Goal: Information Seeking & Learning: Learn about a topic

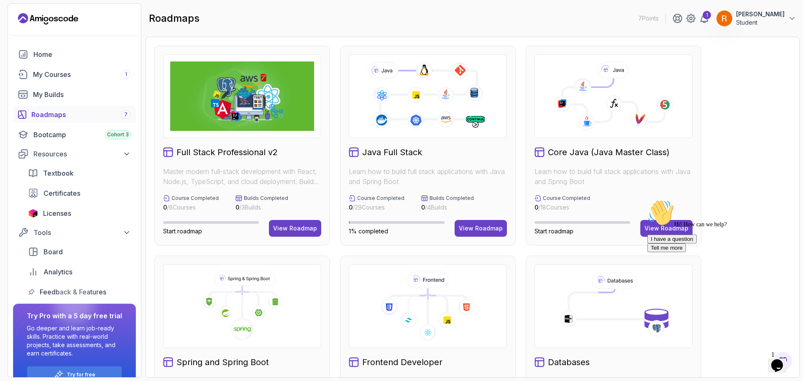
click at [47, 117] on div "Roadmaps 7" at bounding box center [81, 115] width 100 height 10
click at [54, 75] on div "My Courses 1" at bounding box center [82, 74] width 98 height 10
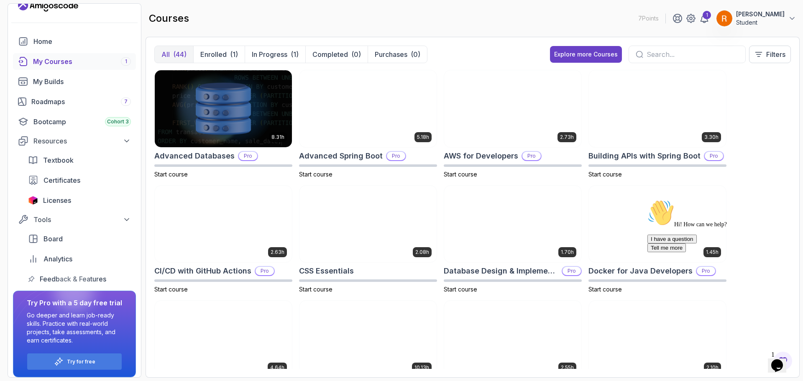
scroll to position [18, 0]
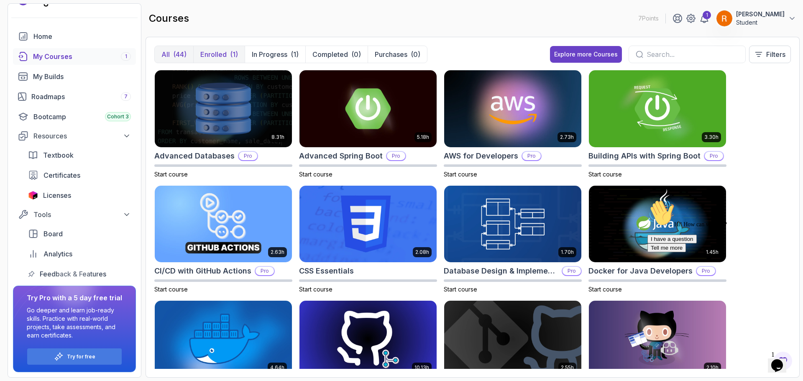
click at [226, 52] on p "Enrolled" at bounding box center [213, 54] width 26 height 10
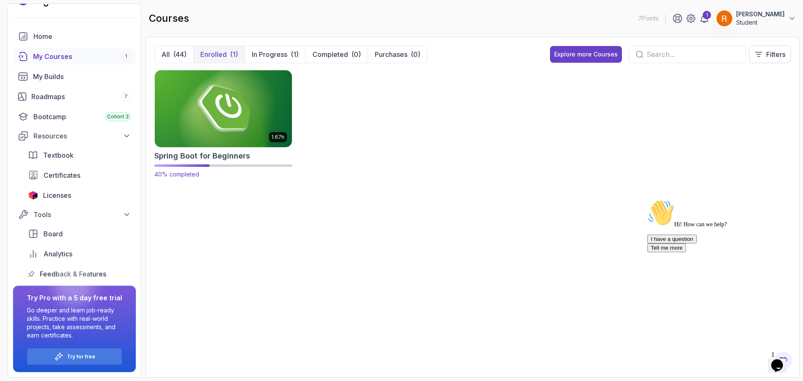
click at [213, 104] on img at bounding box center [223, 108] width 144 height 81
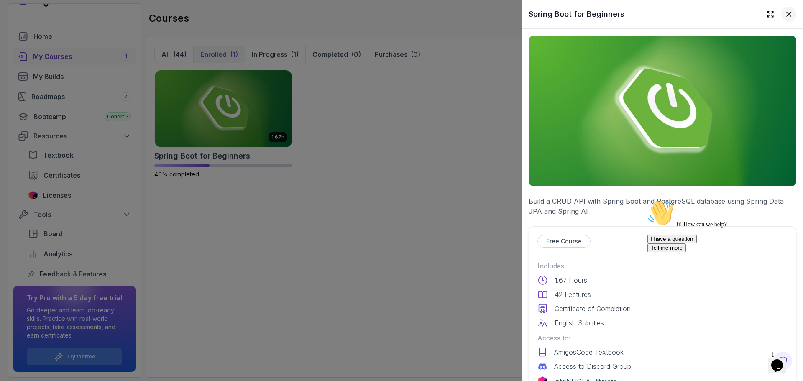
click at [785, 10] on icon at bounding box center [789, 14] width 8 height 8
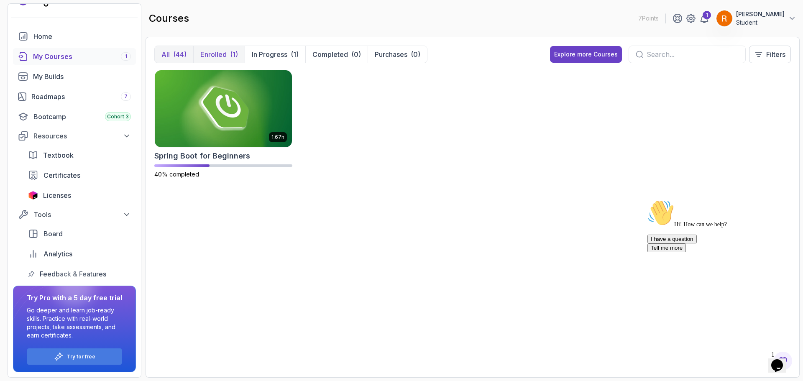
click at [181, 58] on div "(44)" at bounding box center [179, 54] width 13 height 10
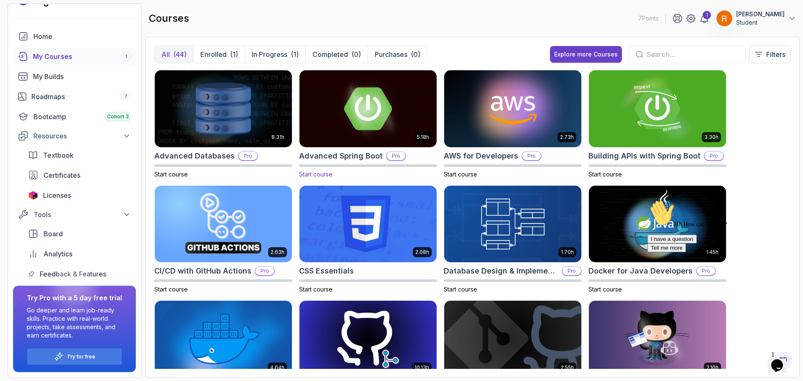
click at [354, 103] on img at bounding box center [368, 108] width 144 height 81
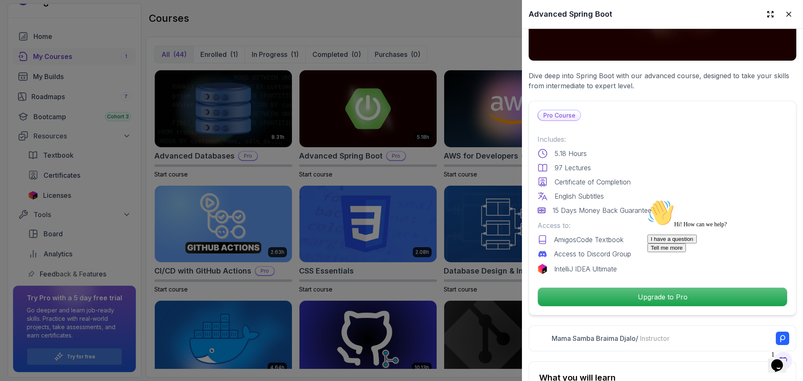
scroll to position [251, 0]
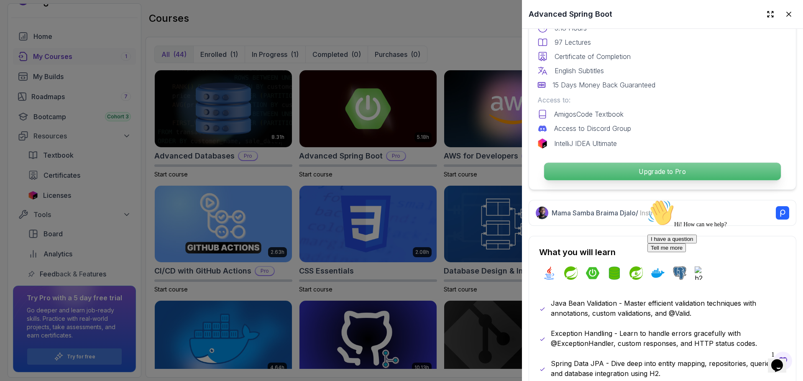
click at [657, 172] on p "Upgrade to Pro" at bounding box center [662, 172] width 237 height 18
